Goal: Information Seeking & Learning: Learn about a topic

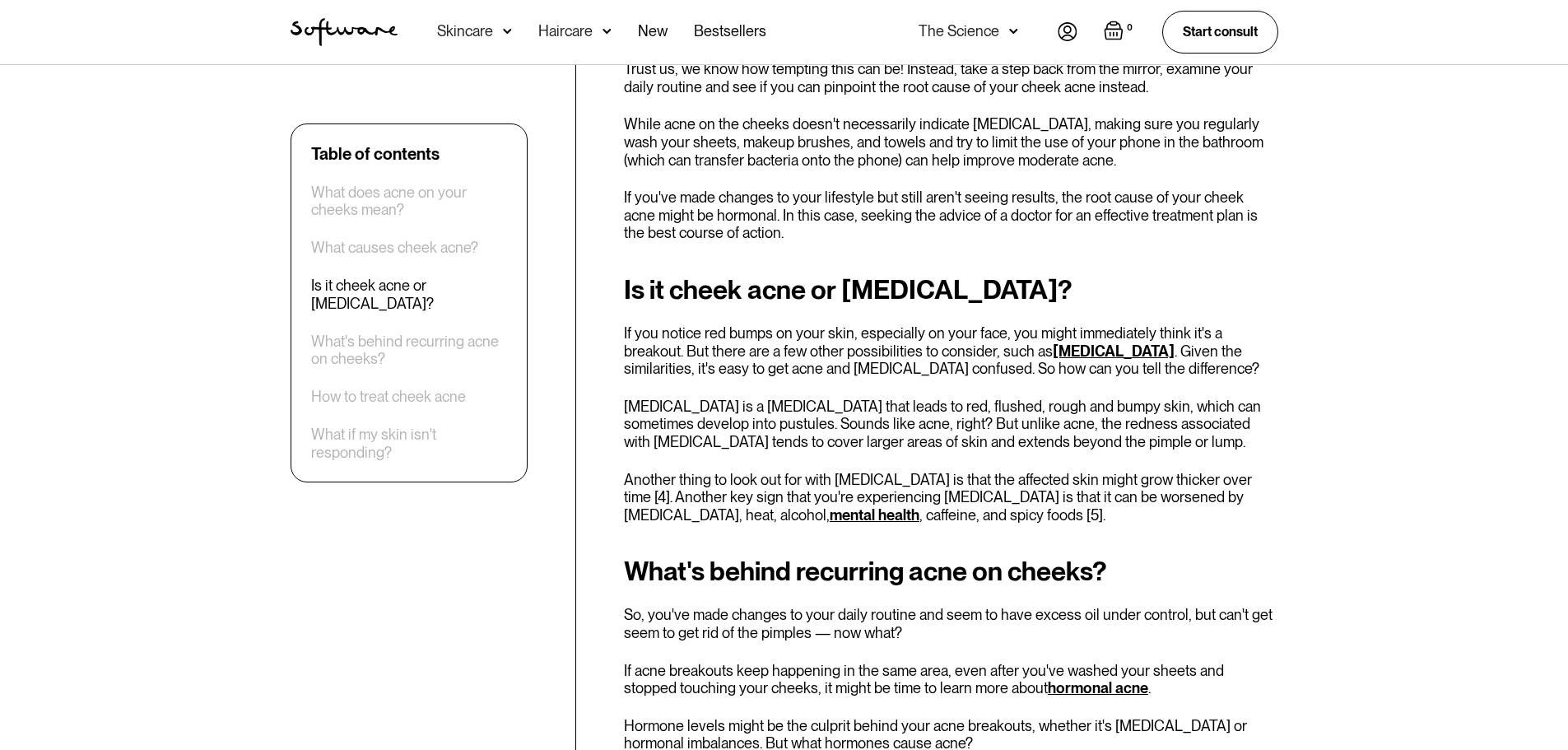
scroll to position [2717, 0]
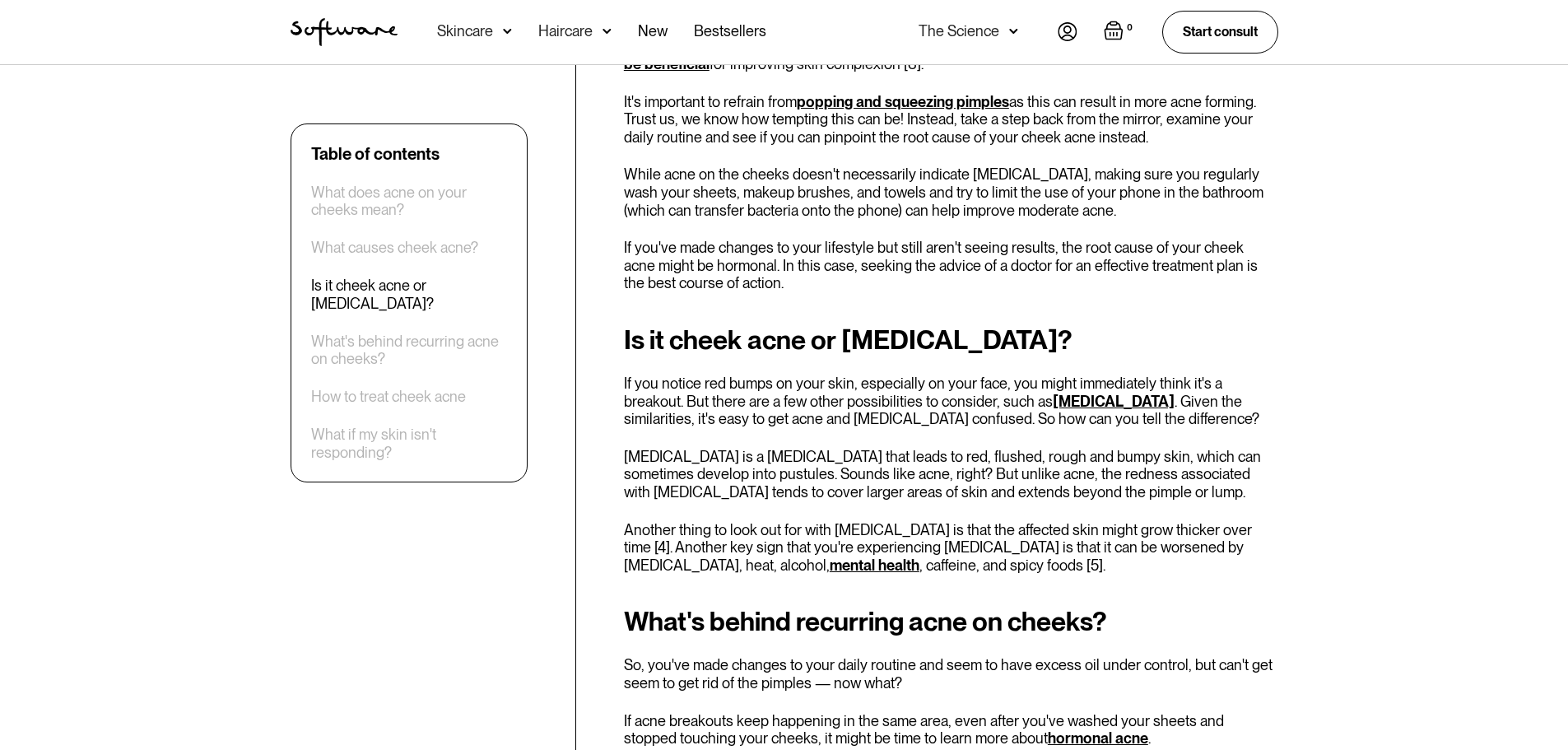
click at [1053, 402] on link "[MEDICAL_DATA]" at bounding box center [1113, 401] width 122 height 18
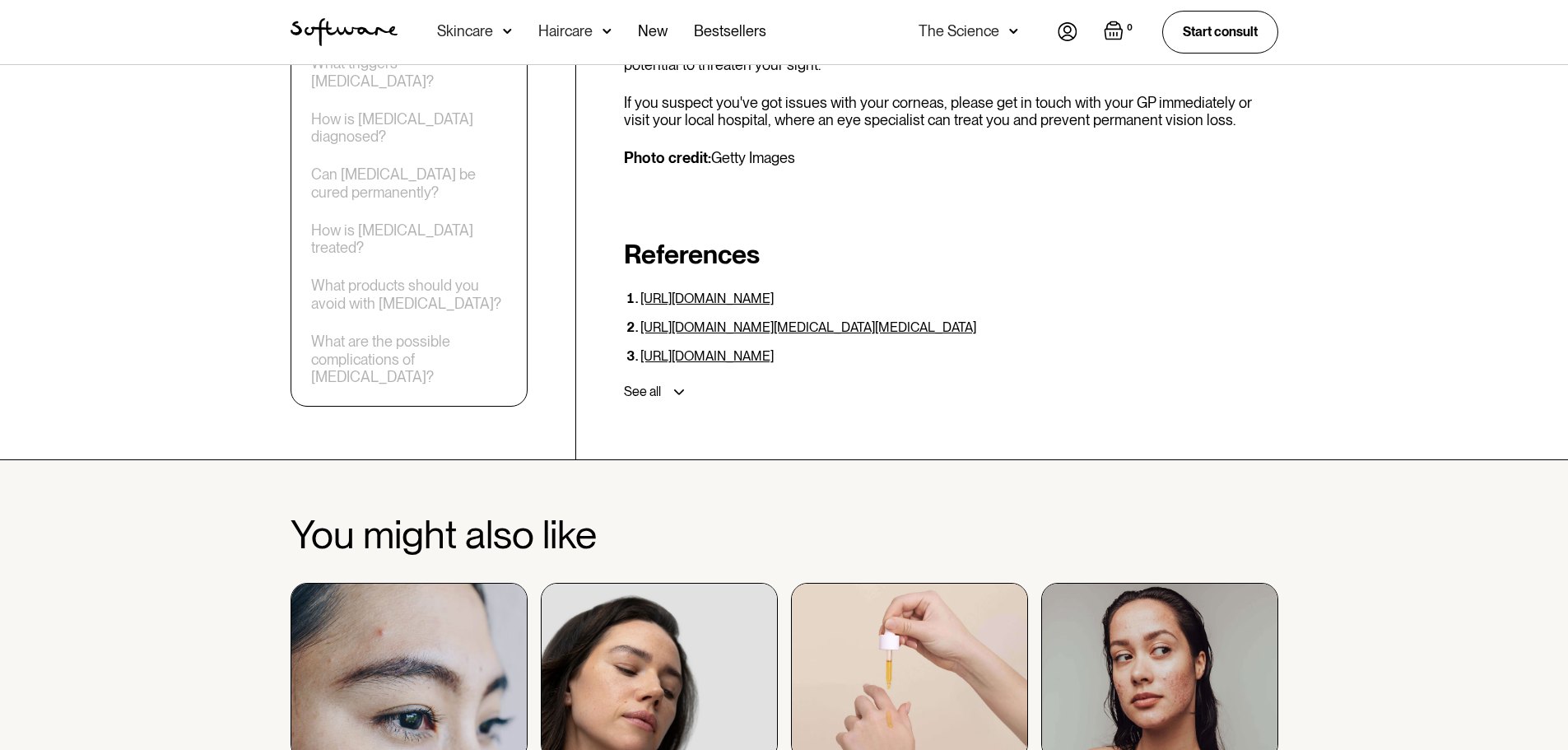
scroll to position [7410, 0]
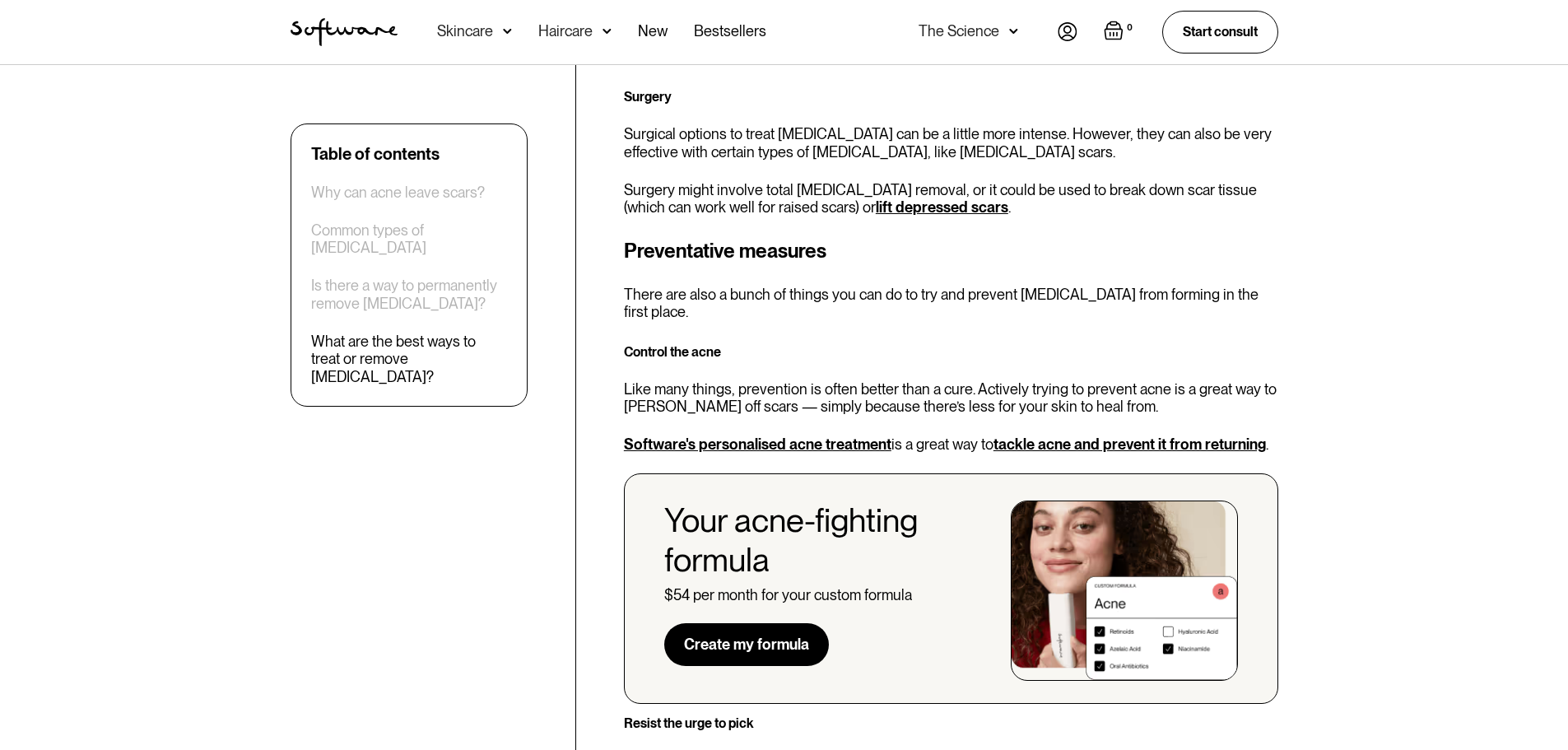
scroll to position [4281, 0]
